Goal: Information Seeking & Learning: Learn about a topic

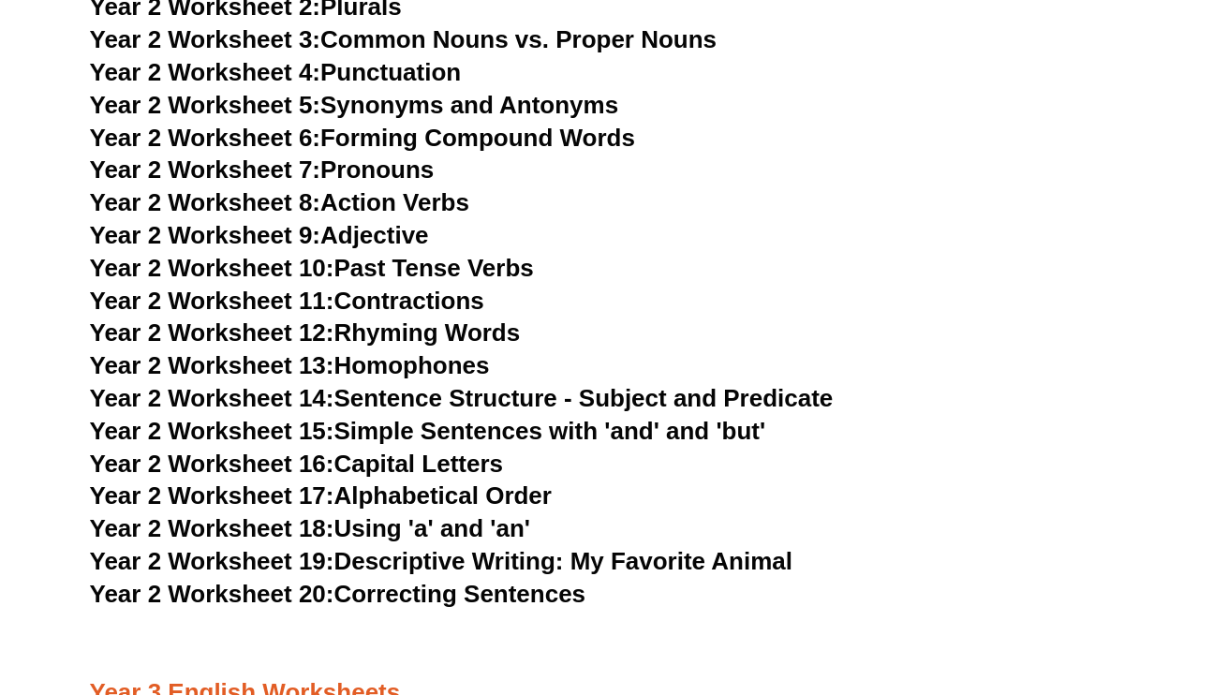
scroll to position [5150, 0]
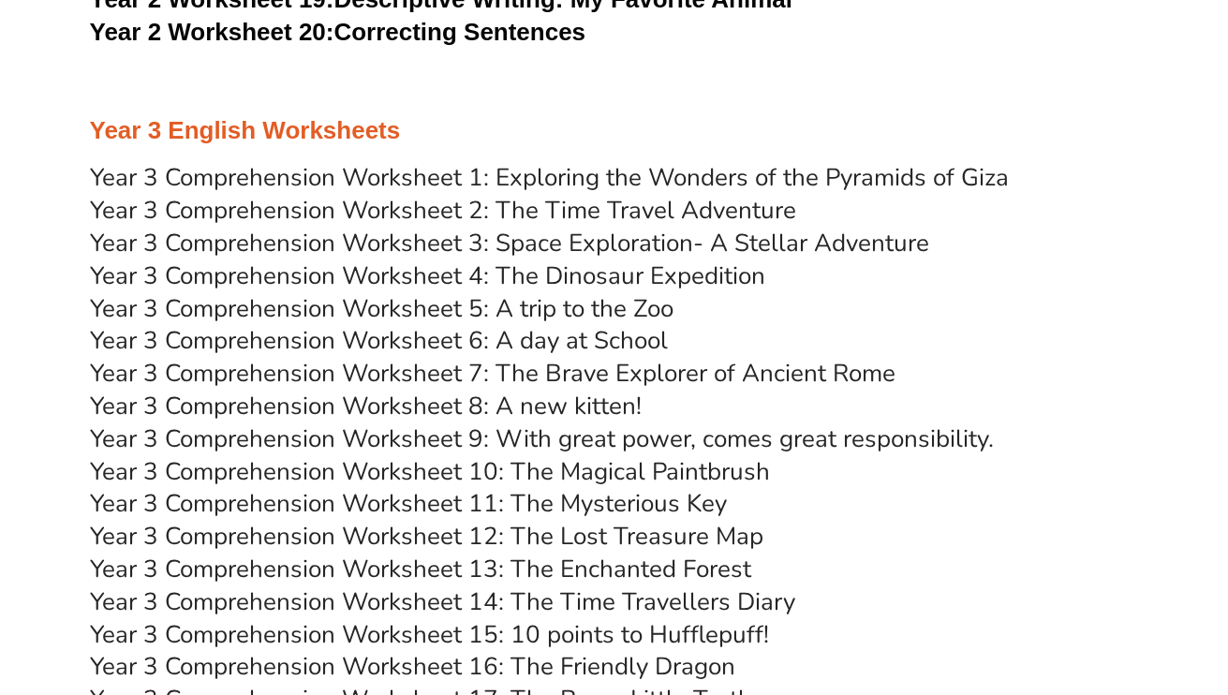
click at [689, 172] on link "Year 3 Comprehension Worksheet 1: Exploring the Wonders of the Pyramids of Giza" at bounding box center [549, 177] width 919 height 33
drag, startPoint x: 689, startPoint y: 172, endPoint x: 1091, endPoint y: 327, distance: 430.4
click at [1091, 327] on h3 "Year 3 Comprehension Worksheet 6: A day at School" at bounding box center [614, 341] width 1049 height 32
click at [703, 203] on link "Year 3 Comprehension Worksheet 2: The Time Travel Adventure" at bounding box center [443, 210] width 706 height 33
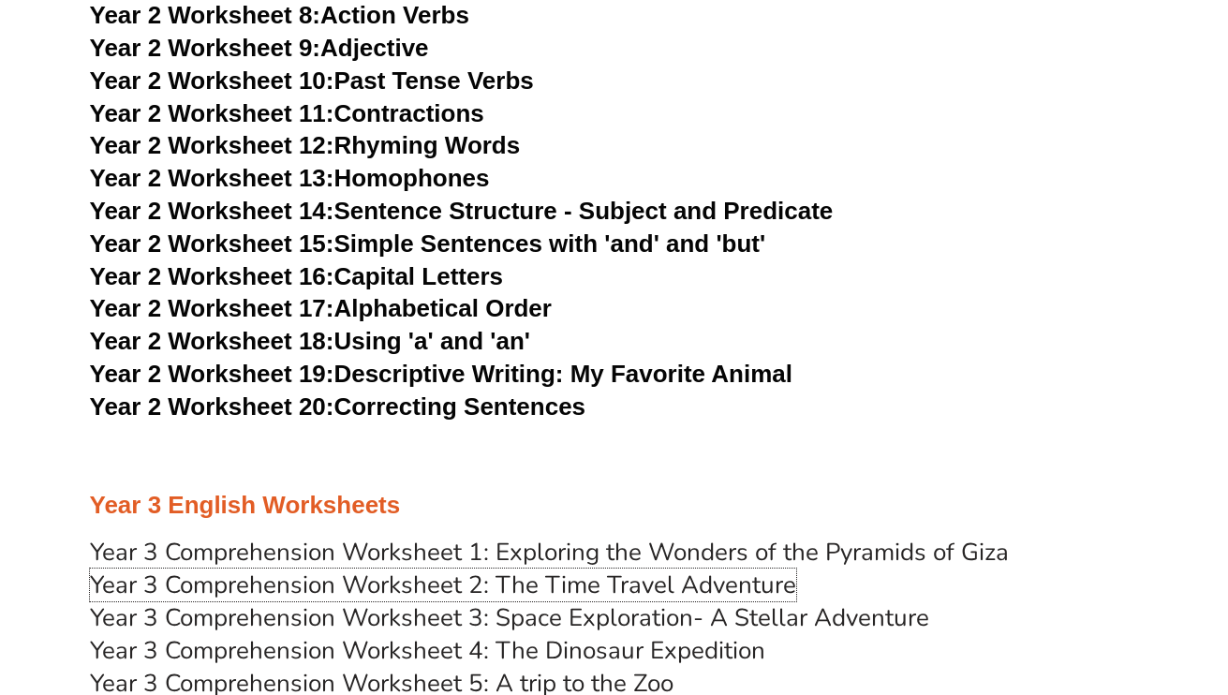
scroll to position [4963, 0]
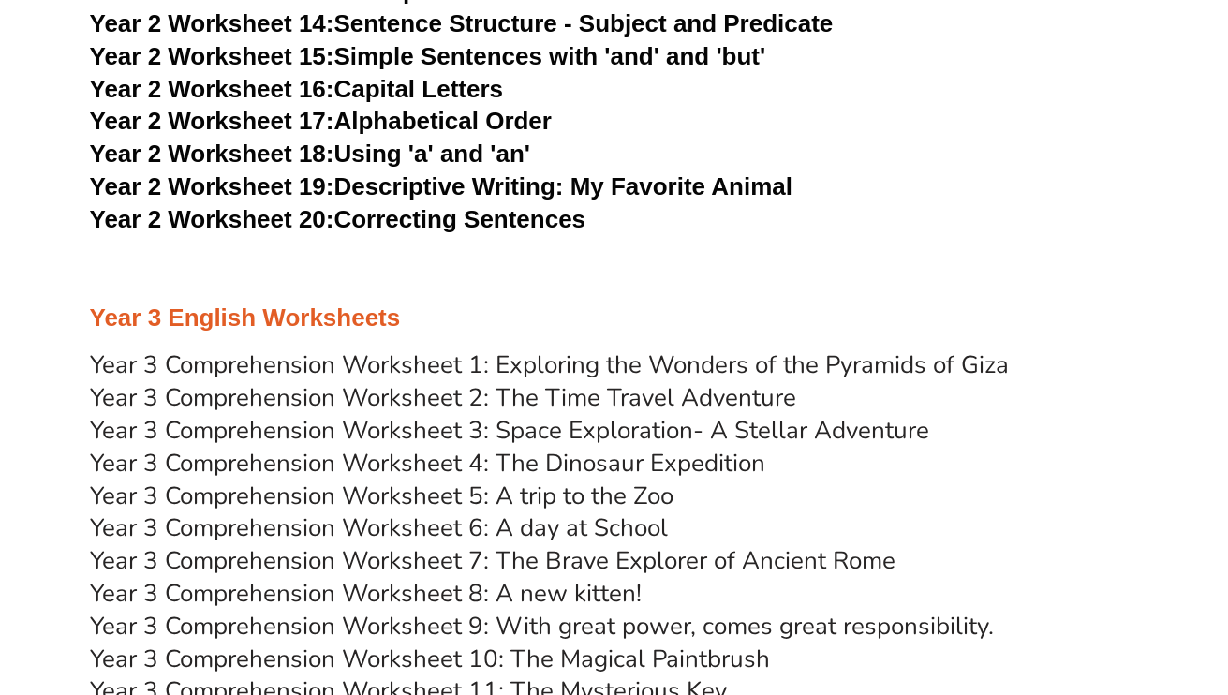
click at [843, 366] on link "Year 3 Comprehension Worksheet 1: Exploring the Wonders of the Pyramids of Giza" at bounding box center [549, 364] width 919 height 33
click at [682, 398] on link "Year 3 Comprehension Worksheet 2: The Time Travel Adventure" at bounding box center [443, 397] width 706 height 33
click at [641, 432] on link "Year 3 Comprehension Worksheet 3: Space Exploration- A Stellar Adventure" at bounding box center [509, 430] width 839 height 33
click at [581, 463] on link "Year 3 Comprehension Worksheet 4: The Dinosaur Expedition" at bounding box center [427, 463] width 675 height 33
click at [634, 493] on link "Year 3 Comprehension Worksheet 5: A trip to the Zoo" at bounding box center [381, 495] width 583 height 33
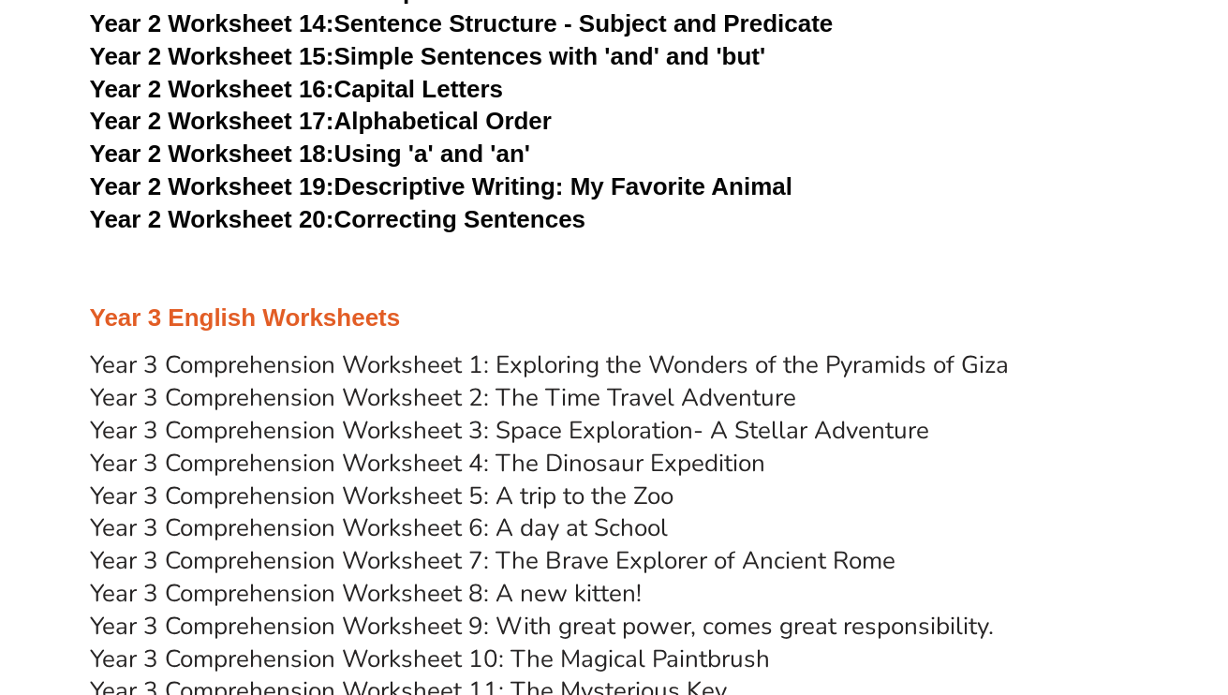
click at [625, 524] on link "Year 3 Comprehension Worksheet 6: A day at School" at bounding box center [379, 527] width 578 height 33
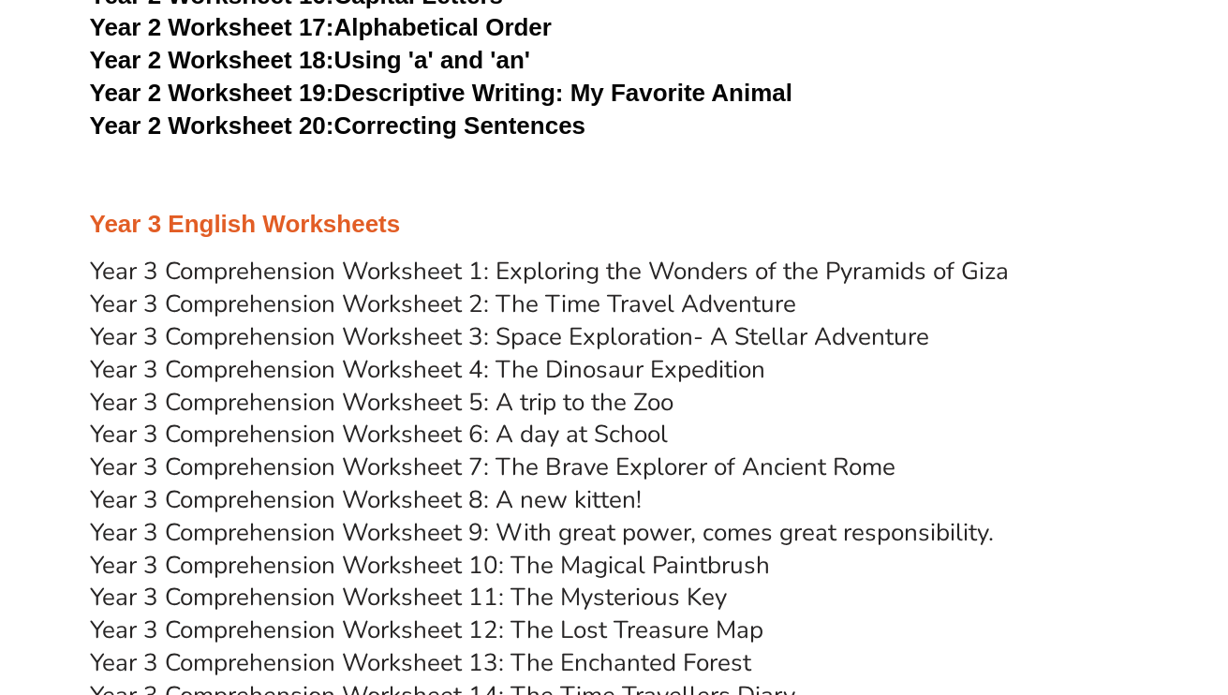
click at [607, 497] on link "Year 3 Comprehension Worksheet 8: A new kitten!" at bounding box center [366, 499] width 552 height 33
click at [616, 465] on link "Year 3 Comprehension Worksheet 7: The Brave Explorer of Ancient Rome" at bounding box center [492, 466] width 805 height 33
click at [629, 531] on link "Year 3 Comprehension Worksheet 9: With great power, comes great responsibility." at bounding box center [542, 532] width 904 height 33
click at [587, 567] on link "Year 3 Comprehension Worksheet 10: The Magical Paintbrush" at bounding box center [430, 565] width 680 height 33
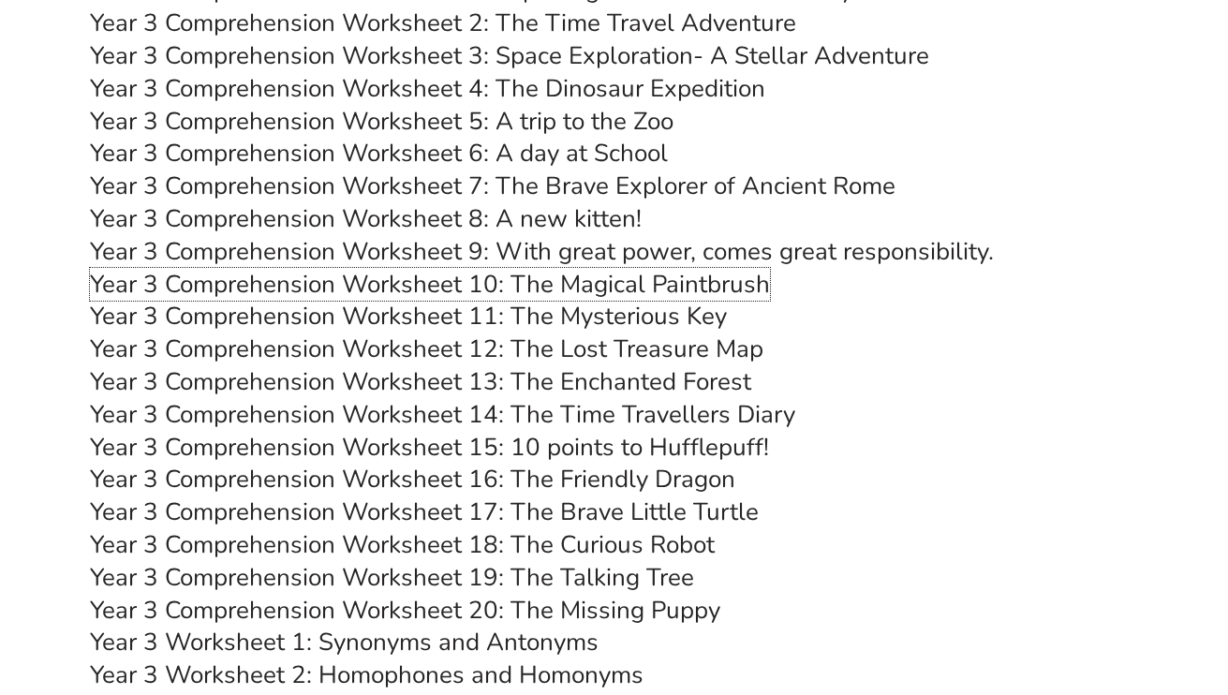
scroll to position [5431, 0]
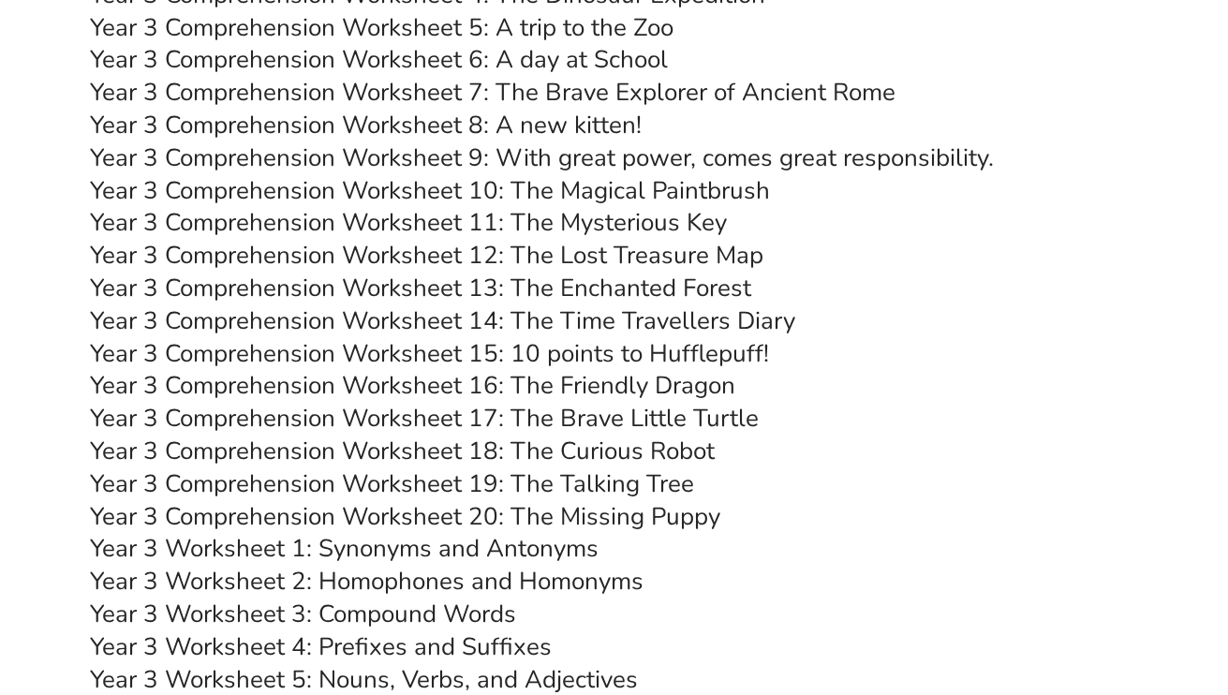
click at [546, 546] on link "Year 3 Worksheet 1: Synonyms and Antonyms" at bounding box center [344, 548] width 508 height 33
click at [575, 579] on link "Year 3 Worksheet 2: Homophones and Homonyms" at bounding box center [366, 581] width 553 height 33
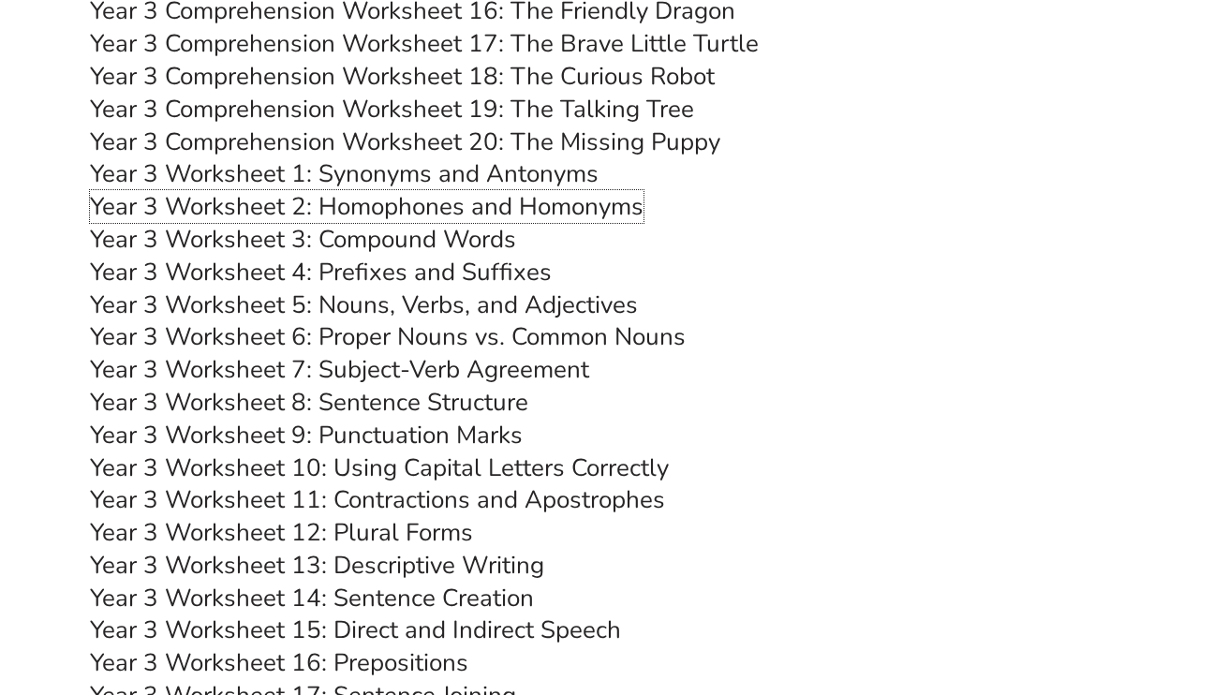
scroll to position [5899, 0]
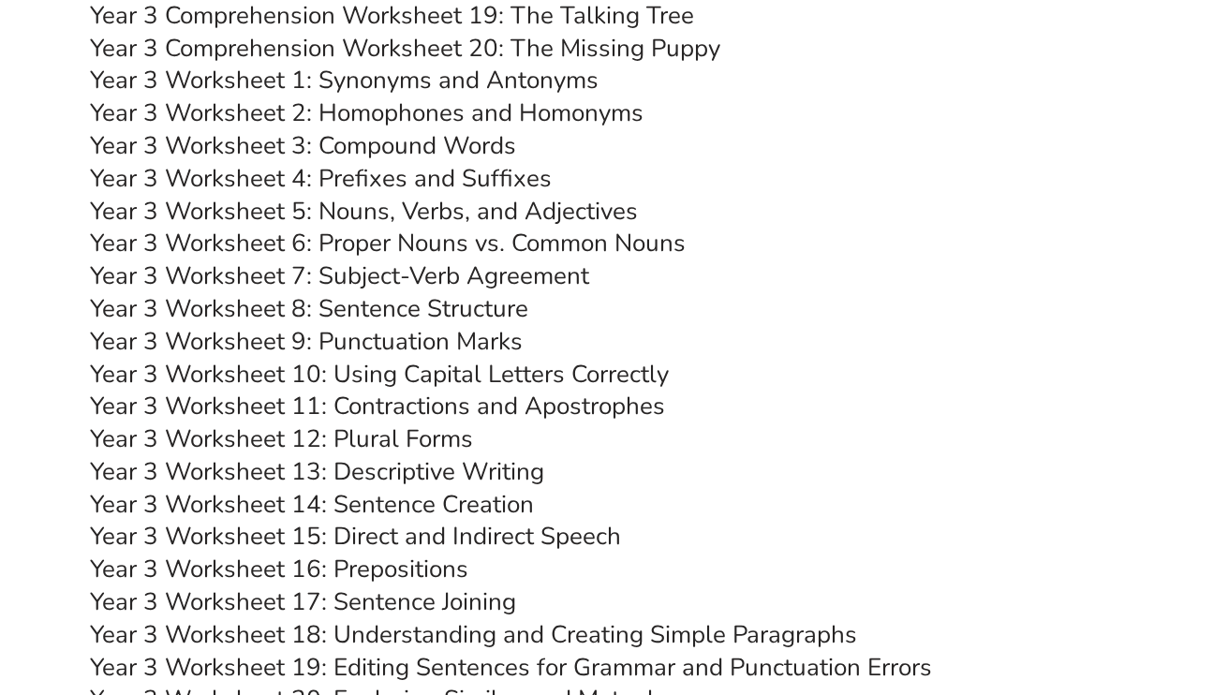
click at [505, 468] on link "Year 3 Worksheet 13: Descriptive Writing" at bounding box center [317, 471] width 454 height 33
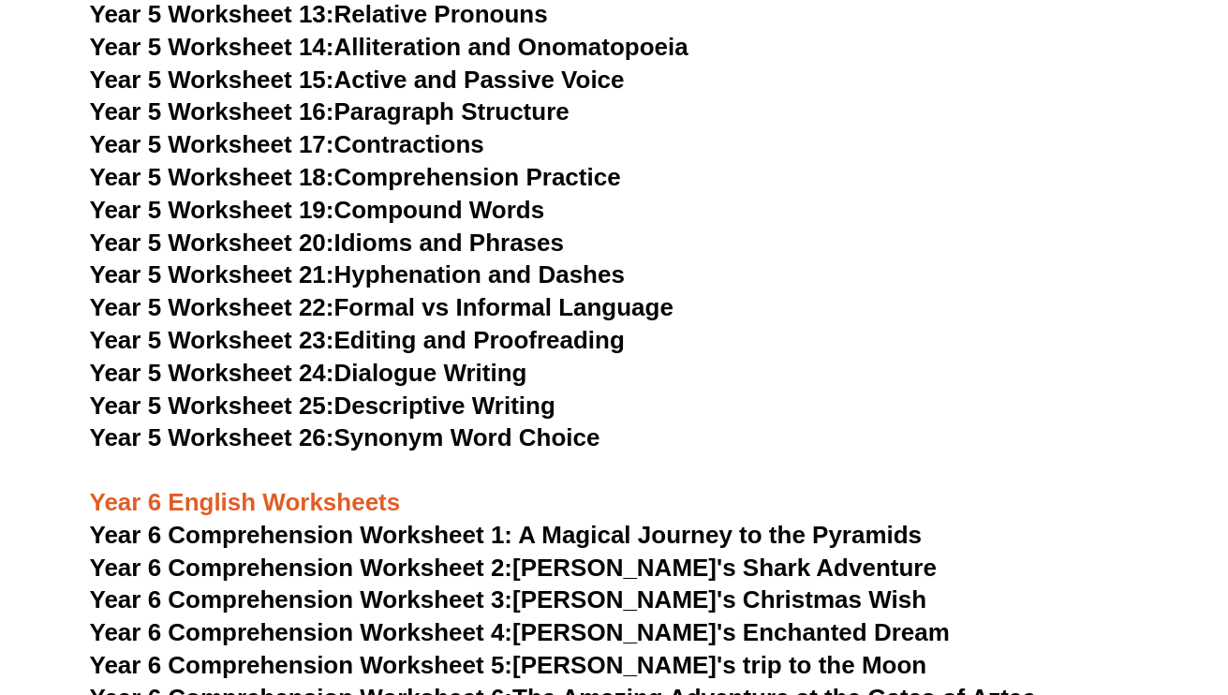
scroll to position [9177, 0]
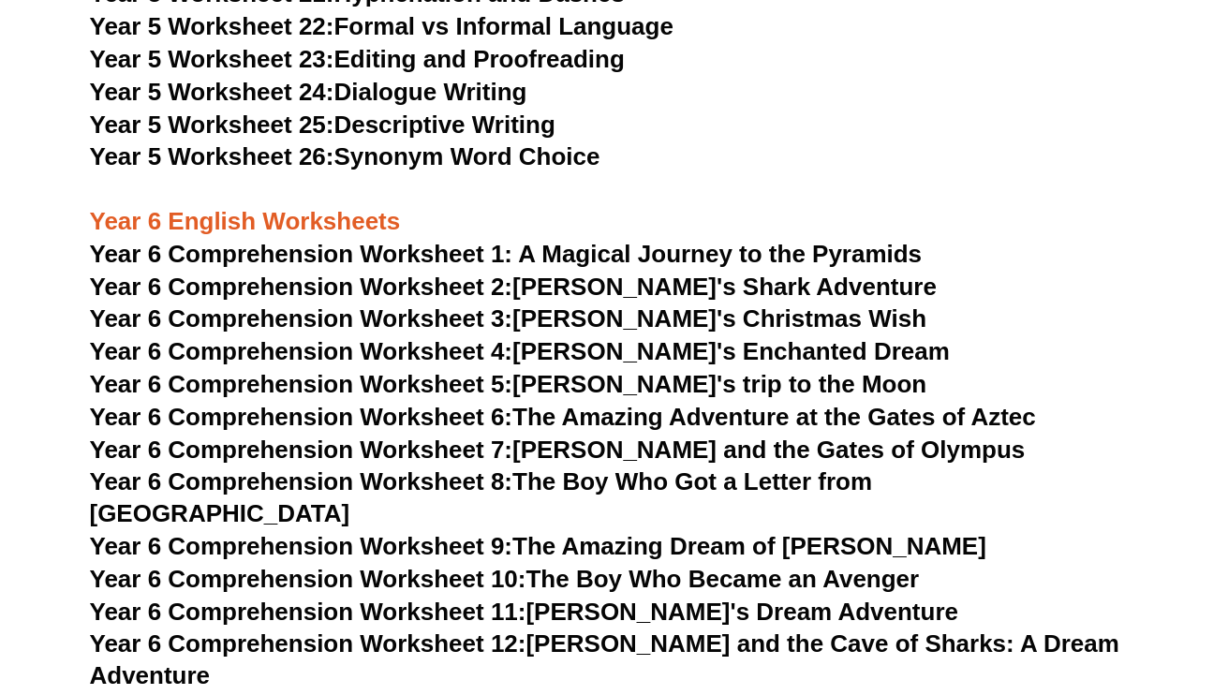
click at [715, 251] on span "Year 6 Comprehension Worksheet 1: A Magical Journey to the Pyramids" at bounding box center [506, 254] width 832 height 28
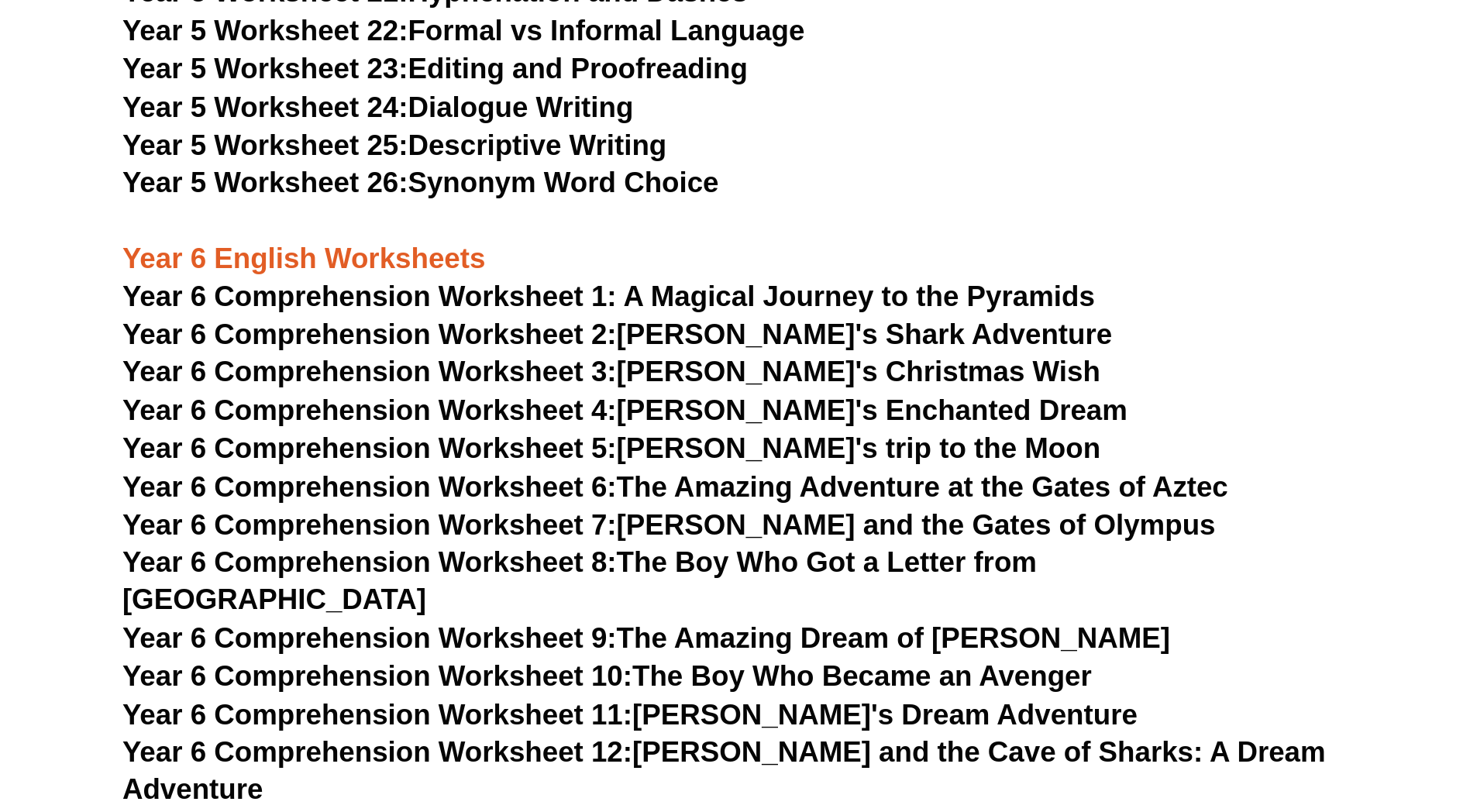
scroll to position [7712, 0]
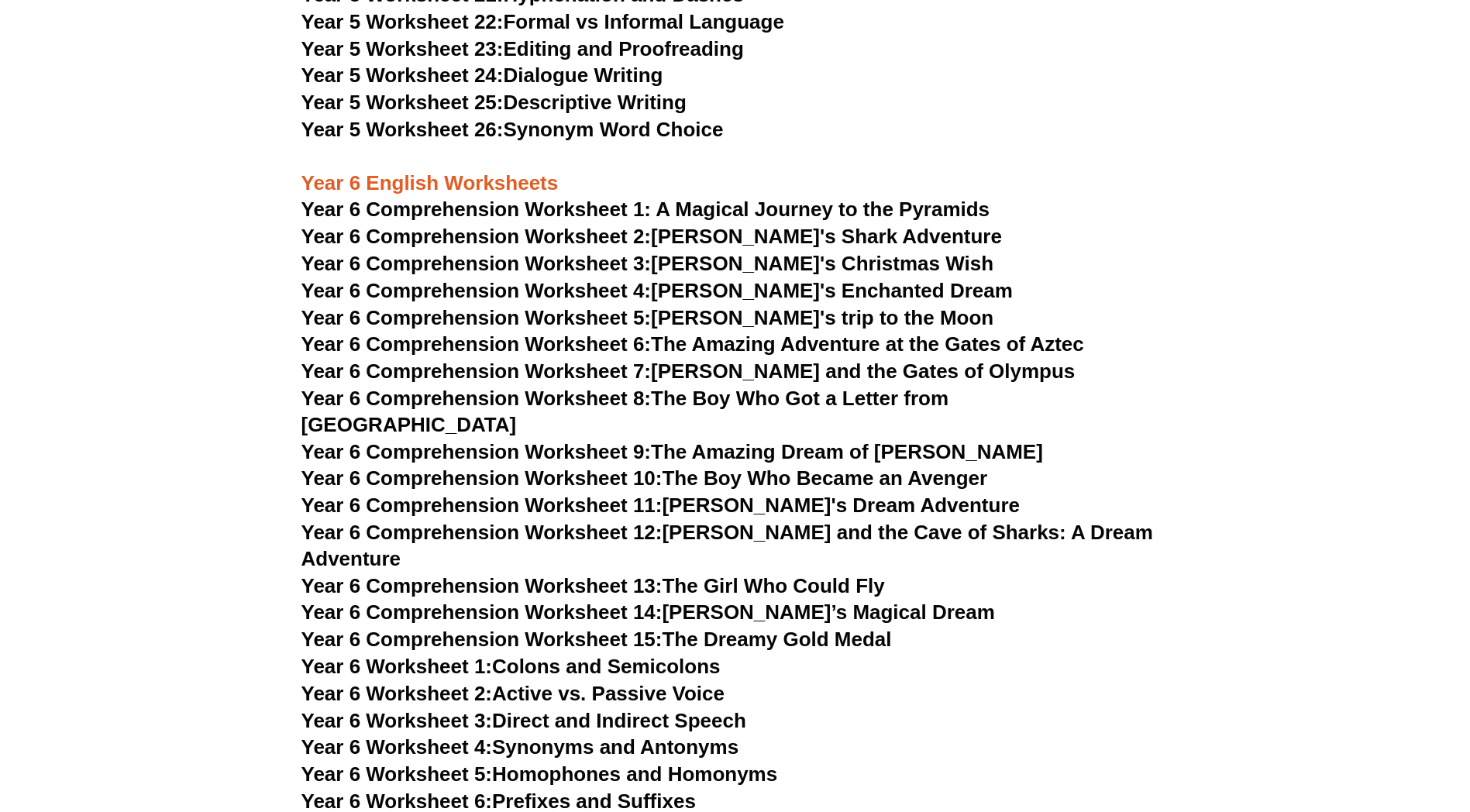
click at [757, 237] on link "Year 6 Comprehension Worksheet 2: [PERSON_NAME]'s Shark Adventure" at bounding box center [651, 237] width 701 height 23
click at [785, 264] on link "Year 6 Comprehension Worksheet 3: [PERSON_NAME]'s Christmas Wish" at bounding box center [647, 263] width 693 height 23
click at [786, 292] on link "Year 6 Comprehension Worksheet 4: [PERSON_NAME]'s Enchanted Dream" at bounding box center [657, 291] width 712 height 23
click at [775, 320] on link "Year 6 Comprehension Worksheet 5: [PERSON_NAME]'s trip to the Moon" at bounding box center [647, 318] width 693 height 23
click at [817, 344] on link "Year 6 Comprehension Worksheet 6: The Amazing Adventure at the Gates of Aztec" at bounding box center [693, 344] width 783 height 23
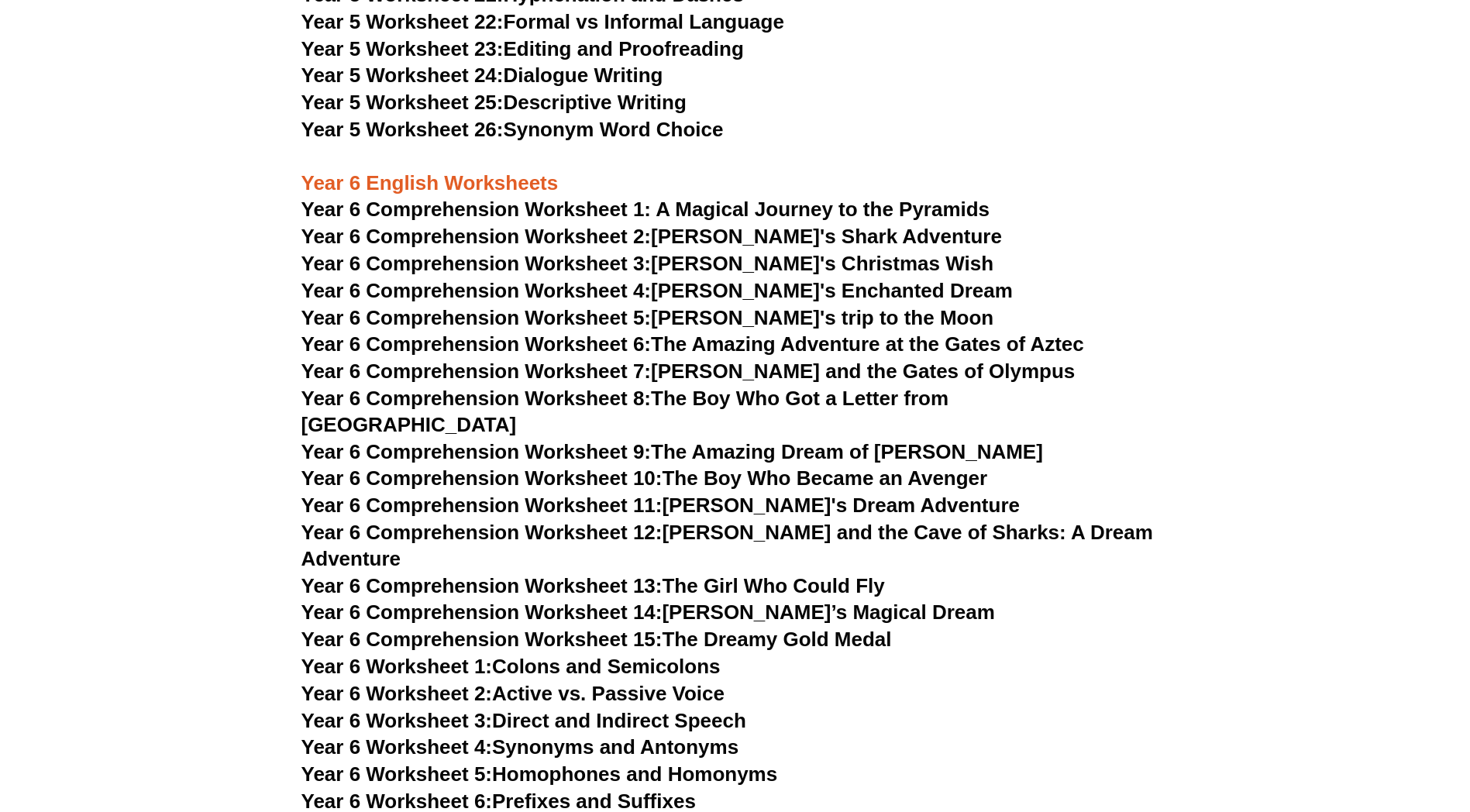
click at [840, 369] on link "Year 6 Comprehension Worksheet 7: [PERSON_NAME] and the Gates of Olympus" at bounding box center [688, 371] width 774 height 23
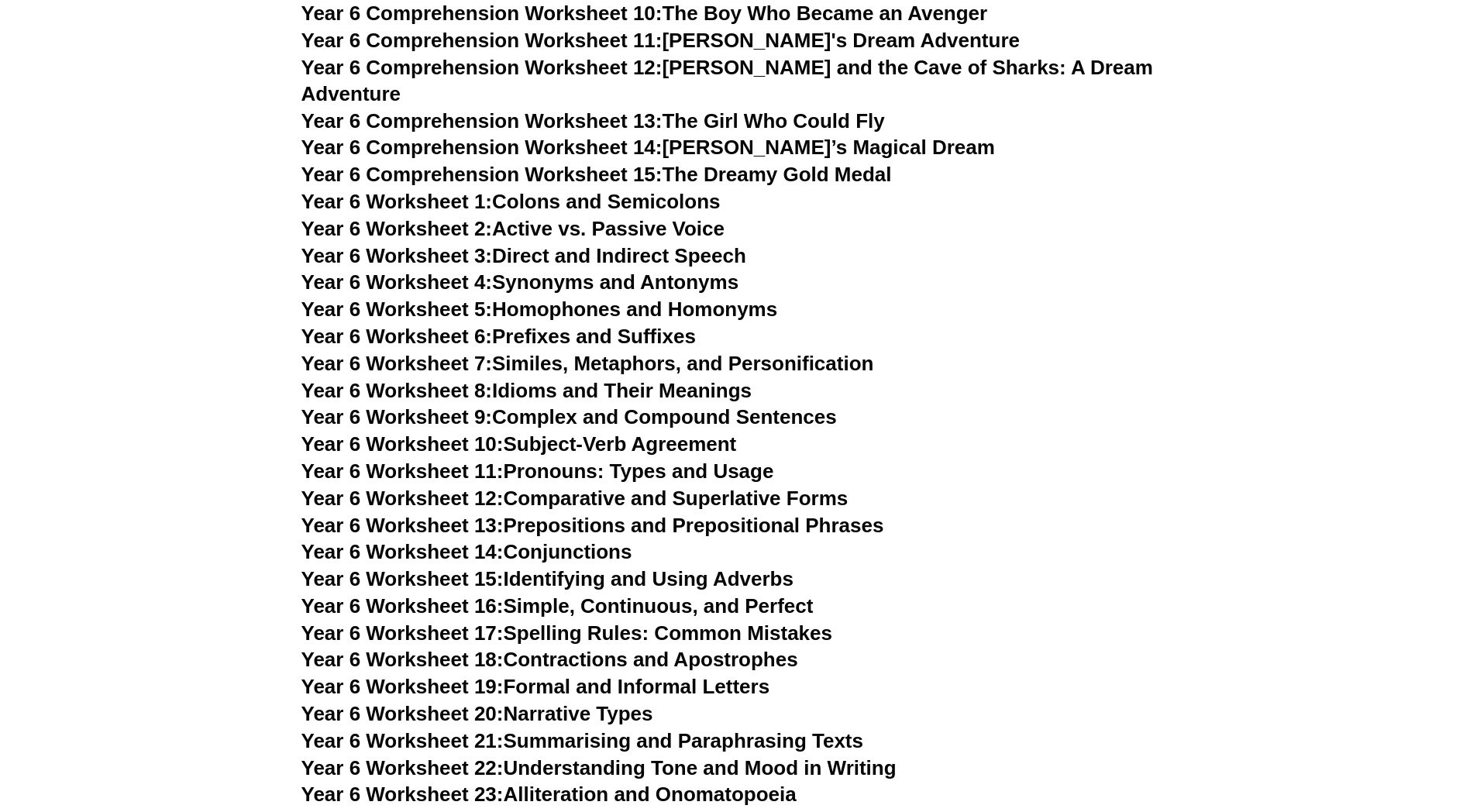
scroll to position [8255, 0]
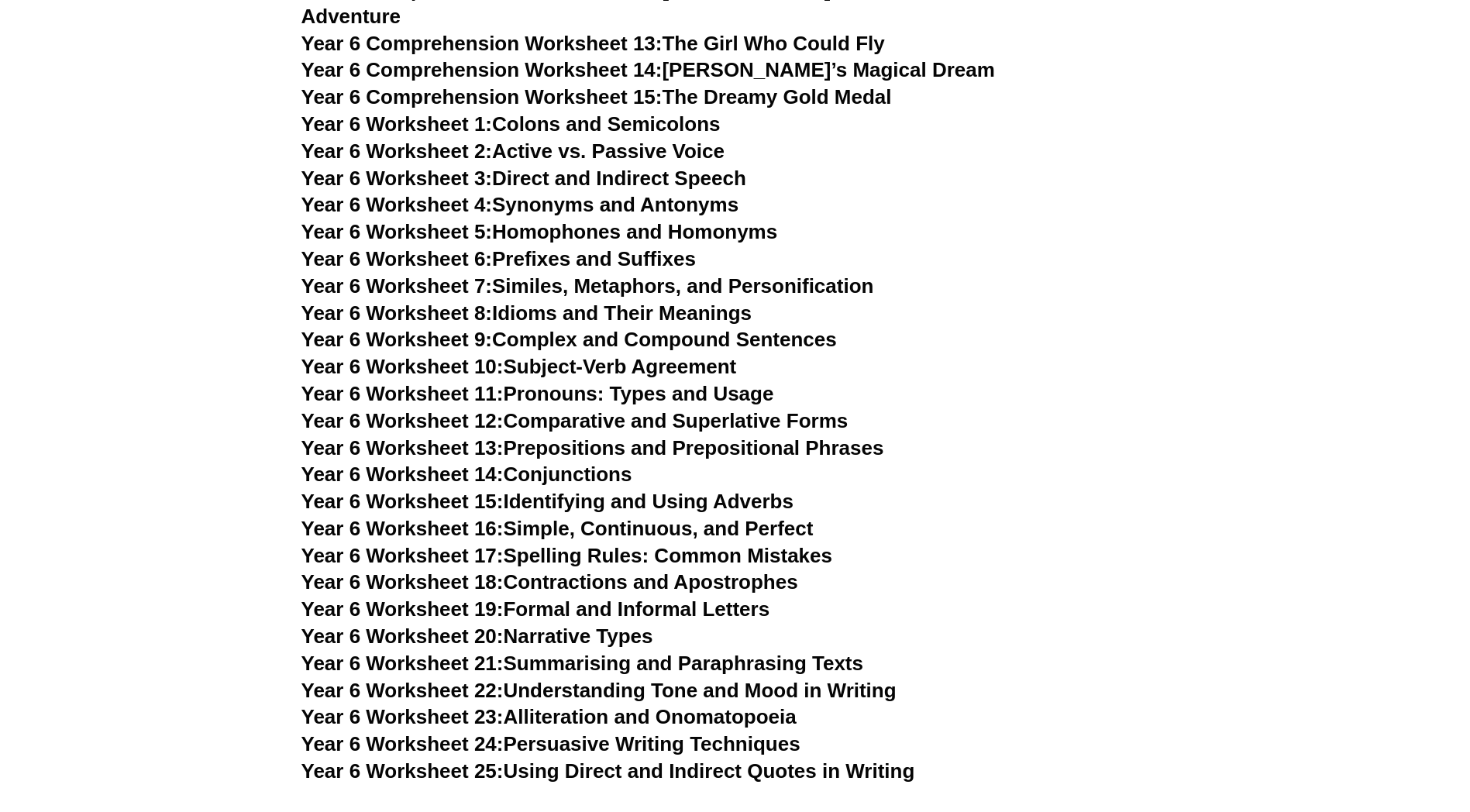
click at [738, 574] on link "Year 6 Worksheet 24: Persuasive Writing Techniques" at bounding box center [550, 744] width 499 height 23
